Goal: Task Accomplishment & Management: Use online tool/utility

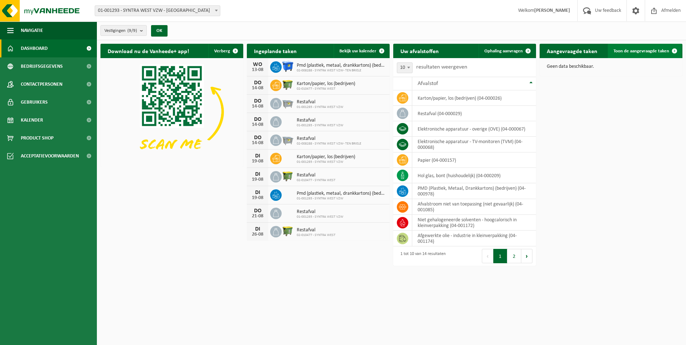
click at [631, 53] on span "Toon de aangevraagde taken" at bounding box center [641, 51] width 56 height 5
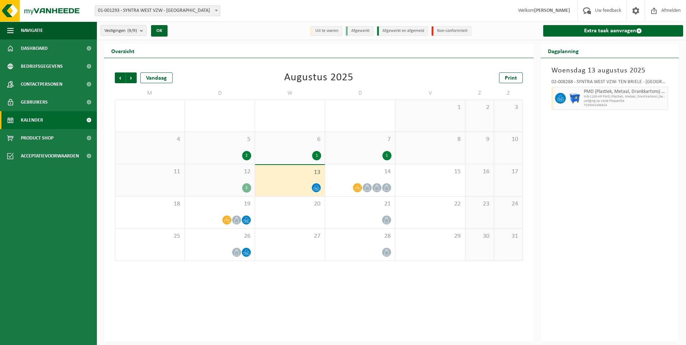
click at [219, 184] on div "2" at bounding box center [219, 187] width 62 height 9
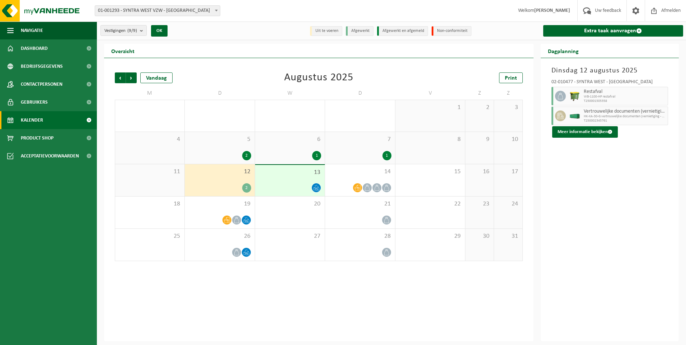
click at [283, 179] on div "13" at bounding box center [290, 180] width 70 height 31
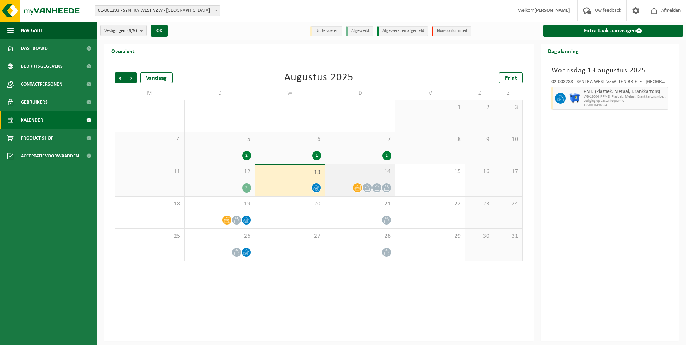
click at [340, 177] on div "14" at bounding box center [360, 180] width 70 height 32
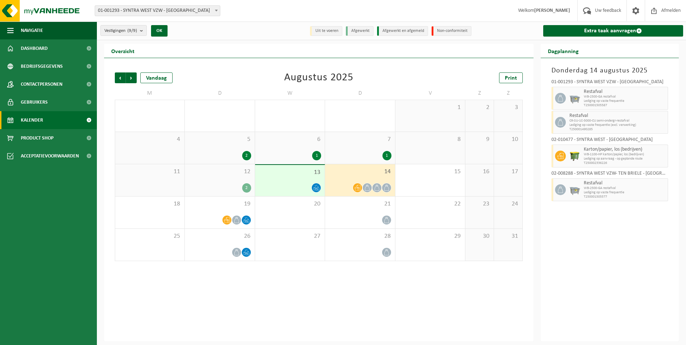
click at [280, 151] on div "1" at bounding box center [290, 155] width 62 height 9
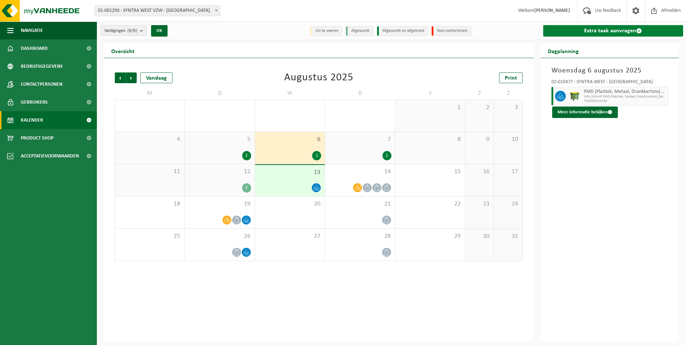
click at [589, 28] on link "Extra taak aanvragen" at bounding box center [613, 30] width 140 height 11
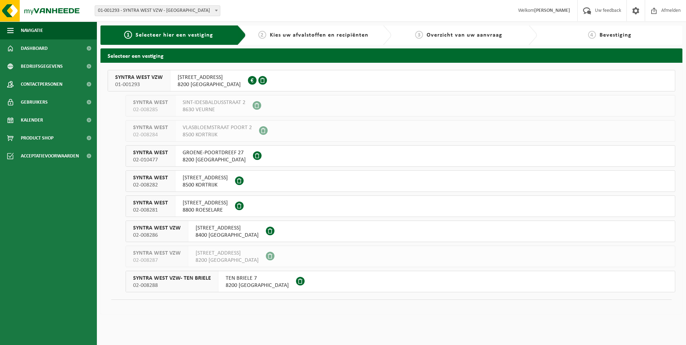
click at [204, 158] on span "8200 [GEOGRAPHIC_DATA]" at bounding box center [214, 159] width 63 height 7
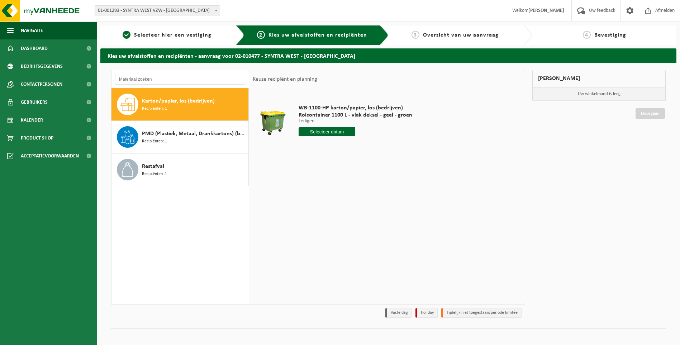
click at [324, 132] on input "text" at bounding box center [327, 131] width 57 height 9
click at [355, 195] on div "28 29 30 31 1 2 3 4 5 6 7 8 9 10 11 12 13 14 15 16 17 18 19 20 21 22 23 24 25 2…" at bounding box center [343, 195] width 88 height 57
click at [357, 195] on div "28 29 30 31 1 2 3 4 5 6 7 8 9 10 11 12 13 14 15 16 17 18 19 20 21 22 23 24 25 2…" at bounding box center [343, 195] width 88 height 57
click at [340, 201] on div "21" at bounding box center [343, 206] width 13 height 11
type input "Van [DATE]"
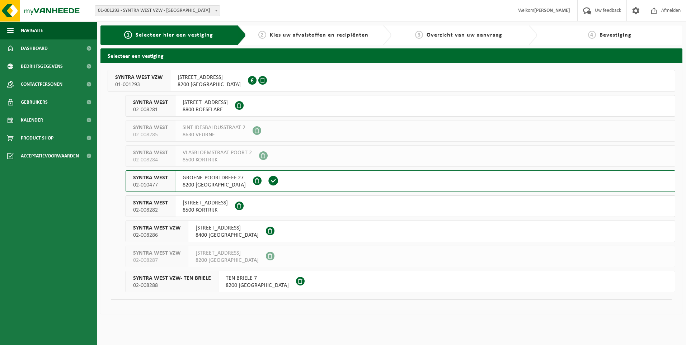
click at [204, 182] on span "8200 SINT-MICHIELS" at bounding box center [214, 184] width 63 height 7
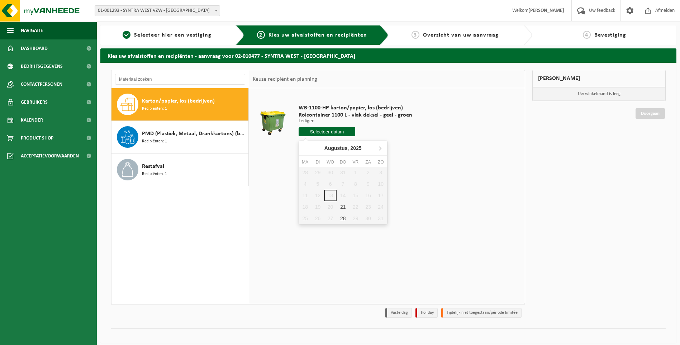
click at [335, 132] on input "text" at bounding box center [327, 131] width 57 height 9
click at [345, 197] on div "28 29 30 31 1 2 3 4 5 6 7 8 9 10 11 12 13 14 15 16 17 18 19 20 21 22 23 24 25 2…" at bounding box center [343, 195] width 88 height 57
click at [327, 194] on div "28 29 30 31 1 2 3 4 5 6 7 8 9 10 11 12 13 14 15 16 17 18 19 20 21 22 23 24 25 2…" at bounding box center [343, 195] width 88 height 57
click at [333, 205] on div "28 29 30 31 1 2 3 4 5 6 7 8 9 10 11 12 13 14 15 16 17 18 19 20 21 22 23 24 25 2…" at bounding box center [343, 195] width 88 height 57
click at [345, 207] on div "21" at bounding box center [343, 206] width 13 height 11
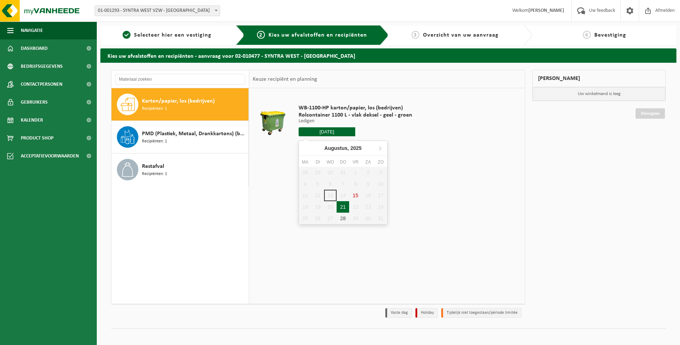
type input "Van [DATE]"
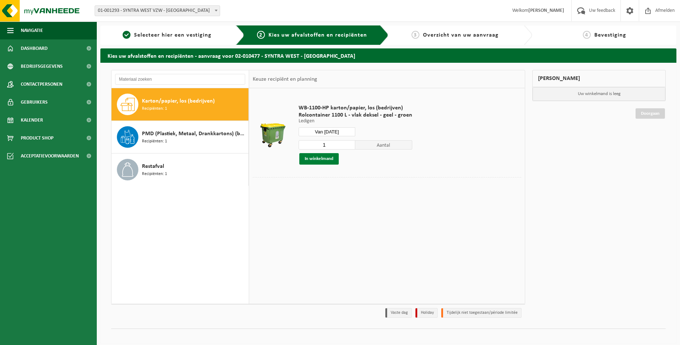
click at [319, 159] on button "In winkelmand" at bounding box center [318, 158] width 39 height 11
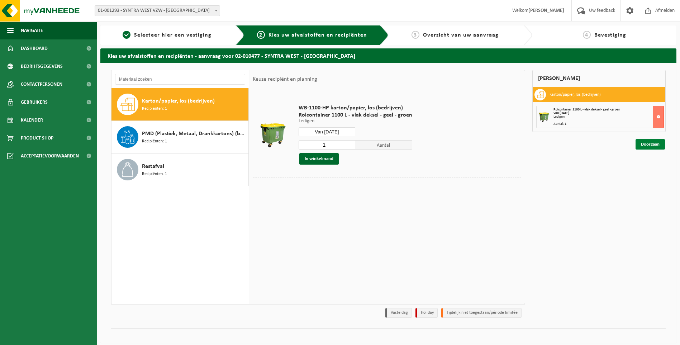
click at [646, 148] on link "Doorgaan" at bounding box center [650, 144] width 29 height 10
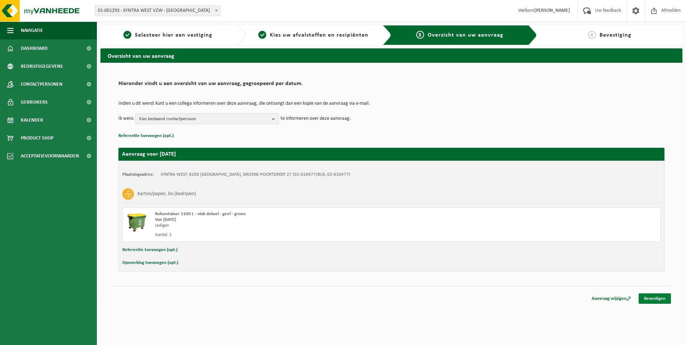
click at [656, 296] on link "Bevestigen" at bounding box center [654, 298] width 32 height 10
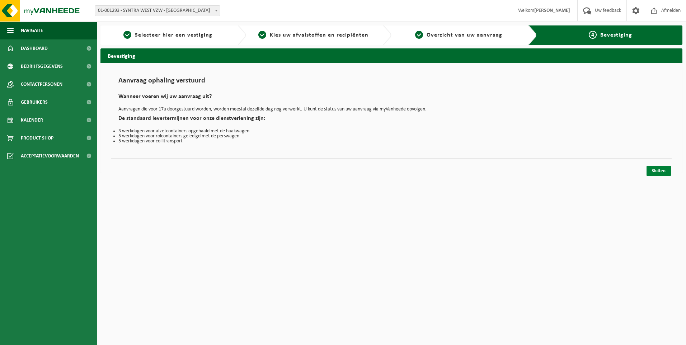
click at [663, 171] on link "Sluiten" at bounding box center [658, 171] width 24 height 10
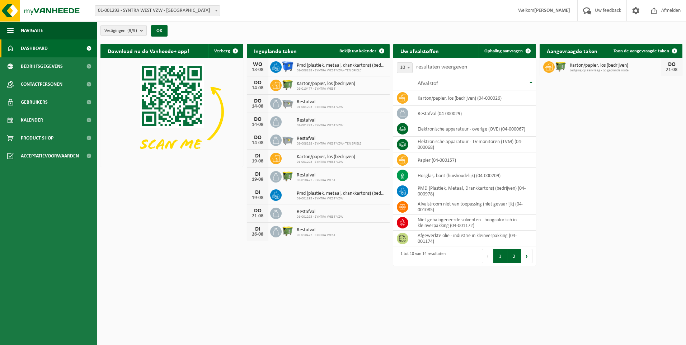
click at [511, 255] on button "2" at bounding box center [514, 256] width 14 height 14
